Goal: Transaction & Acquisition: Purchase product/service

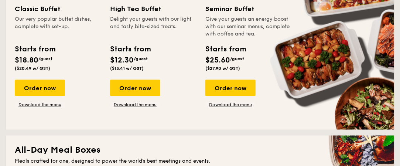
scroll to position [362, 0]
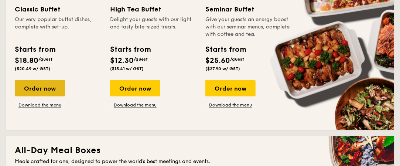
click at [49, 92] on div "Order now" at bounding box center [40, 88] width 50 height 16
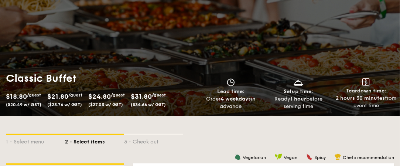
scroll to position [42, 0]
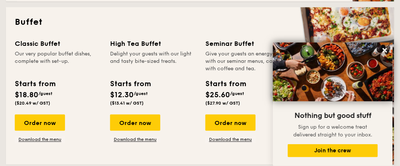
scroll to position [326, 0]
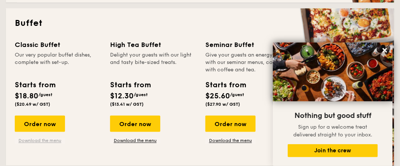
click at [45, 142] on link "Download the menu" at bounding box center [40, 141] width 50 height 6
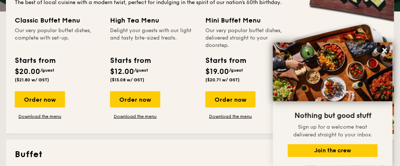
scroll to position [196, 0]
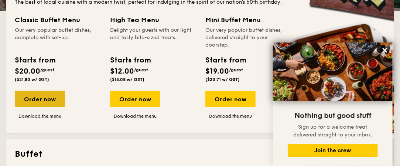
click at [44, 98] on div "Order now" at bounding box center [40, 99] width 50 height 16
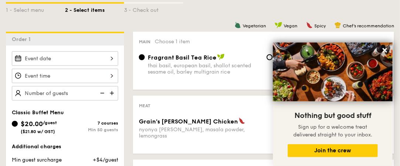
scroll to position [176, 0]
click at [387, 50] on icon at bounding box center [384, 50] width 7 height 7
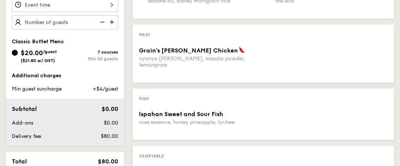
scroll to position [249, 0]
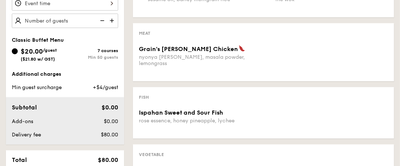
click at [173, 45] on div "Meat Grain's [PERSON_NAME] Chicken nyonya [PERSON_NAME], masala powder, lemongr…" at bounding box center [263, 52] width 261 height 58
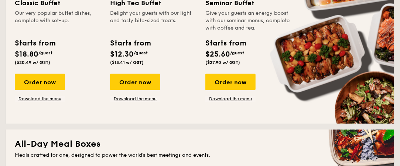
scroll to position [368, 0]
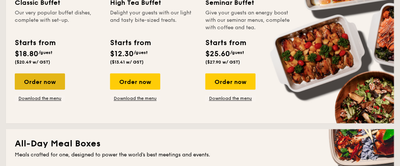
click at [42, 78] on div "Order now" at bounding box center [40, 81] width 50 height 16
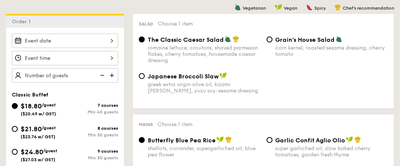
scroll to position [195, 0]
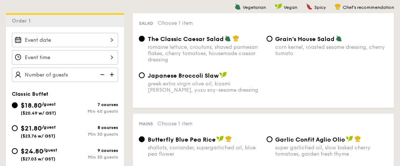
click at [39, 124] on span "$21.80" at bounding box center [31, 128] width 21 height 8
click at [18, 125] on input "$21.80 /guest ($23.76 w/ GST) 8 courses Min 30 guests" at bounding box center [15, 128] width 6 height 6
radio input "true"
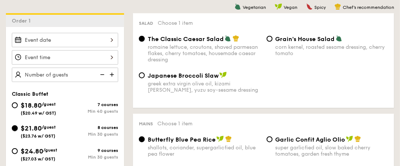
radio input "true"
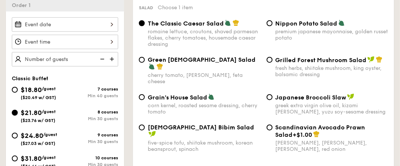
scroll to position [211, 0]
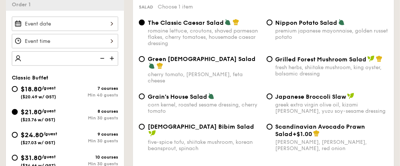
type input "3"
type input "40 guests"
click at [102, 79] on div "Classic Buffet" at bounding box center [65, 78] width 106 height 6
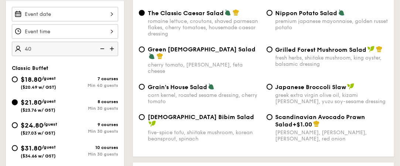
scroll to position [225, 0]
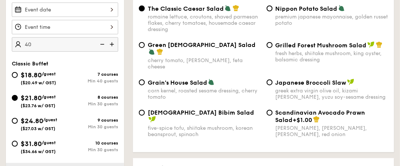
click at [276, 9] on span "Nippon Potato Salad" at bounding box center [306, 8] width 62 height 7
click at [272, 9] on input "Nippon Potato Salad premium japanese mayonnaise, golden russet potato" at bounding box center [269, 9] width 6 height 6
radio input "true"
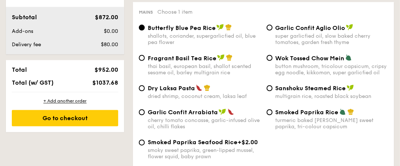
scroll to position [381, 0]
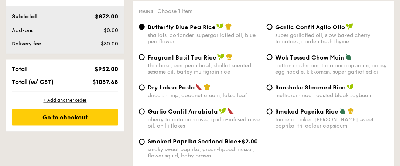
click at [199, 56] on span "Fragrant Basil Tea Rice" at bounding box center [182, 57] width 69 height 7
click at [145, 56] on input "Fragrant Basil Tea Rice thai basil, european basil, shallot scented sesame oil,…" at bounding box center [142, 57] width 6 height 6
radio input "true"
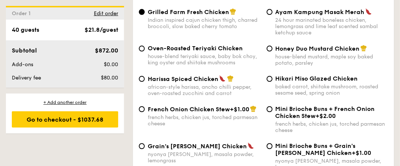
scroll to position [573, 0]
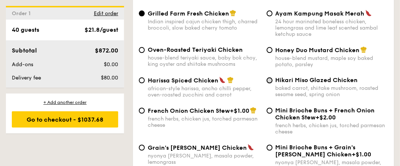
click at [270, 81] on input "Hikari Miso Glazed Chicken baked carrot, shiitake mushroom, roasted sesame seed…" at bounding box center [269, 80] width 6 height 6
radio input "true"
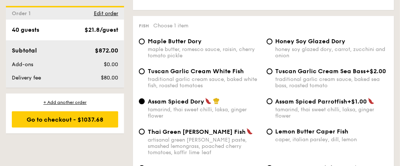
scroll to position [750, 0]
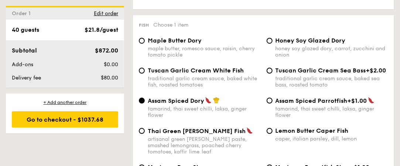
click at [232, 48] on div "maple butter, romesco sauce, raisin, cherry tomato pickle" at bounding box center [204, 51] width 113 height 13
click at [145, 44] on input "Maple Butter Dory maple butter, romesco sauce, raisin, cherry tomato pickle" at bounding box center [142, 41] width 6 height 6
radio input "true"
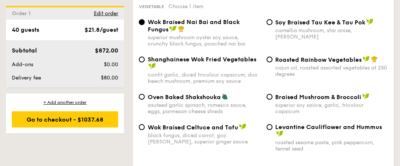
scroll to position [983, 0]
click at [273, 67] on div "Roasted Rainbow Vegetables cajun oil, roasted assorted vegetables at 250 degrees" at bounding box center [327, 65] width 128 height 21
click at [269, 62] on input "Roasted Rainbow Vegetables cajun oil, roasted assorted vegetables at 250 degrees" at bounding box center [269, 59] width 6 height 6
radio input "true"
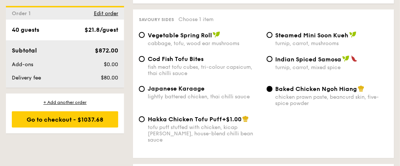
scroll to position [1324, 0]
click at [173, 62] on span "Cod Fish Tofu Bites" at bounding box center [176, 58] width 56 height 7
click at [145, 62] on input "Cod Fish Tofu Bites fish meat tofu cubes, tri-colour capsicum, thai chilli sauce" at bounding box center [142, 59] width 6 height 6
radio input "true"
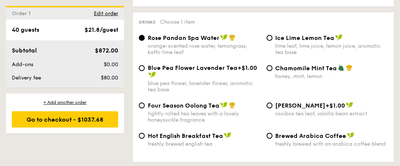
scroll to position [1476, 0]
click at [159, 108] on span "Four Season Oolong Tea" at bounding box center [184, 104] width 72 height 7
click at [145, 108] on input "Four Season Oolong Tea tightly rolled tea leaves with a lovely honeysuckle frag…" at bounding box center [142, 105] width 6 height 6
radio input "true"
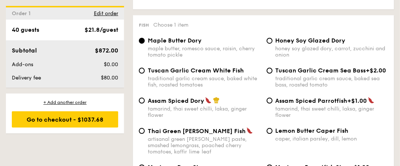
scroll to position [751, 0]
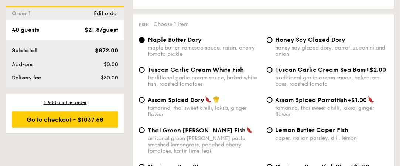
click at [159, 109] on div "tamarind, thai sweet chilli, laksa, ginger flower" at bounding box center [204, 111] width 113 height 13
click at [145, 103] on input "Assam Spiced Dory tamarind, thai sweet chilli, laksa, ginger flower" at bounding box center [142, 100] width 6 height 6
radio input "true"
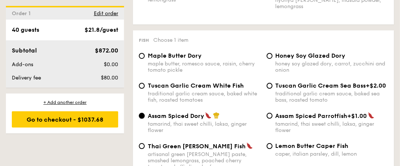
scroll to position [734, 0]
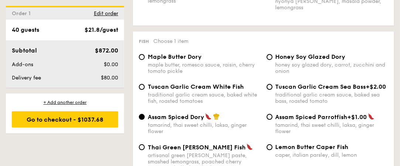
click at [152, 53] on span "Maple Butter Dory" at bounding box center [175, 56] width 54 height 7
click at [145, 54] on input "Maple Butter Dory maple butter, romesco sauce, raisin, cherry tomato pickle" at bounding box center [142, 57] width 6 height 6
radio input "true"
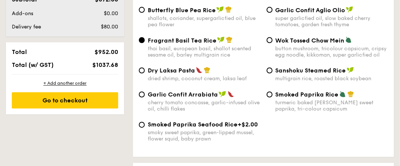
scroll to position [401, 0]
